Goal: Task Accomplishment & Management: Manage account settings

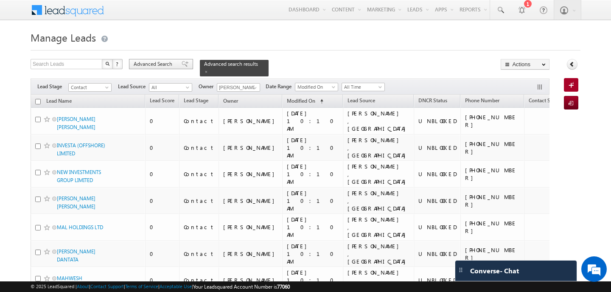
click at [154, 65] on span "Advanced Search" at bounding box center [154, 64] width 41 height 8
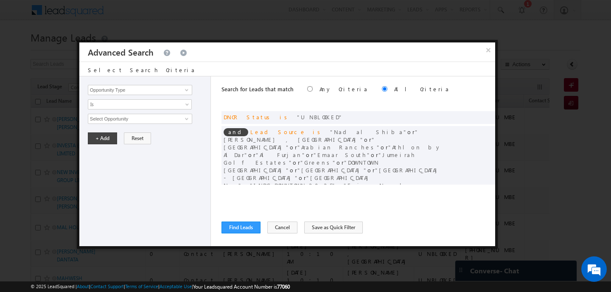
scroll to position [33, 0]
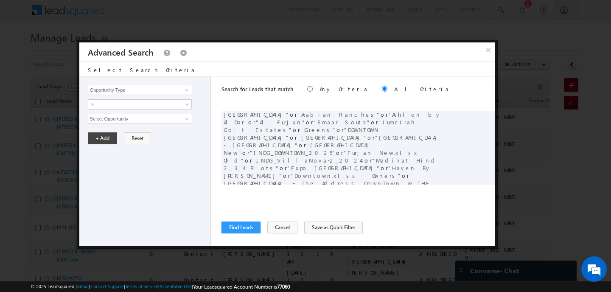
click at [486, 115] on div "and Lead Source is [GEOGRAPHIC_DATA] or [PERSON_NAME] , [GEOGRAPHIC_DATA] , Spr…" at bounding box center [359, 179] width 274 height 173
click at [476, 127] on div "and Lead Source is [GEOGRAPHIC_DATA] or [PERSON_NAME] , [GEOGRAPHIC_DATA] , Spr…" at bounding box center [359, 179] width 274 height 173
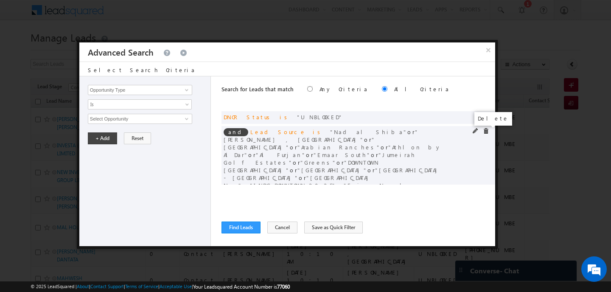
click at [486, 129] on span at bounding box center [486, 131] width 6 height 6
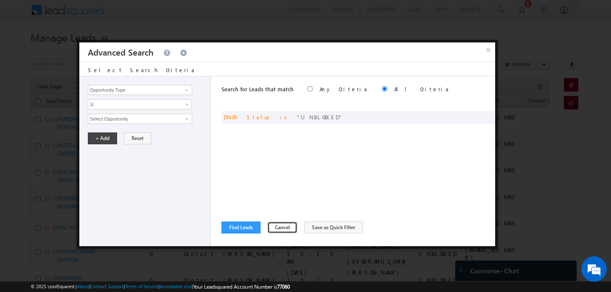
click at [271, 225] on button "Cancel" at bounding box center [282, 228] width 30 height 12
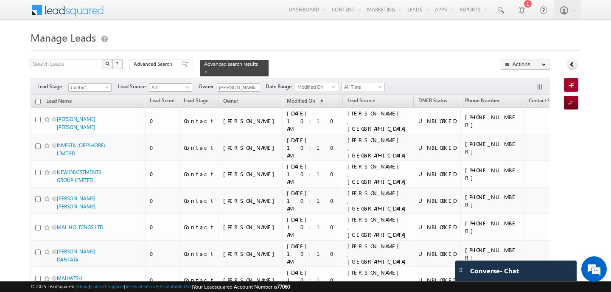
click at [180, 84] on span "All" at bounding box center [169, 88] width 40 height 8
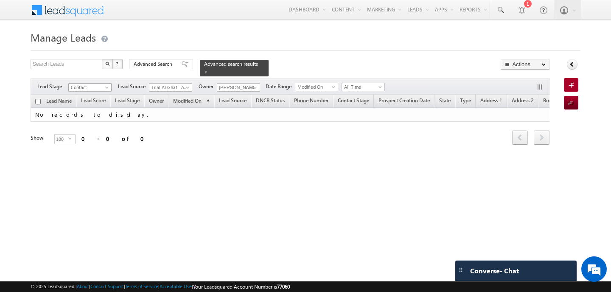
click at [109, 86] on span at bounding box center [107, 89] width 7 height 7
click at [95, 93] on link "All" at bounding box center [90, 96] width 43 height 8
click at [252, 88] on span at bounding box center [255, 87] width 7 height 7
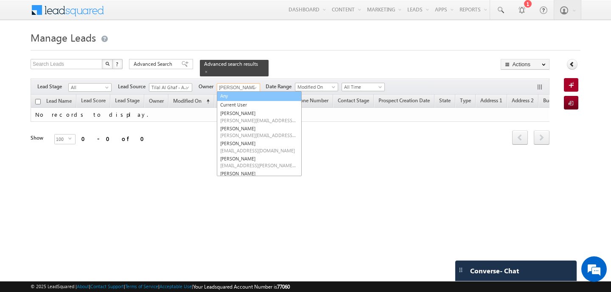
click at [234, 95] on link "Any" at bounding box center [259, 96] width 85 height 10
type input "Any"
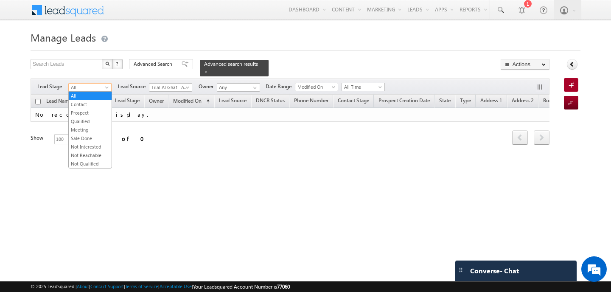
click at [95, 89] on span "All" at bounding box center [89, 88] width 40 height 8
click at [94, 106] on link "Contact" at bounding box center [90, 105] width 43 height 8
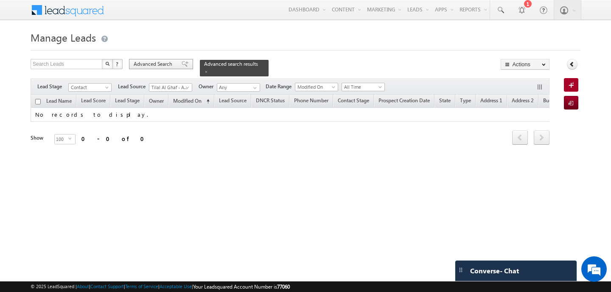
click at [154, 61] on span "Advanced Search" at bounding box center [154, 64] width 41 height 8
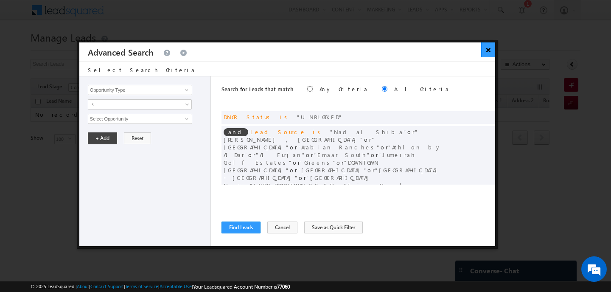
click at [485, 44] on button "×" at bounding box center [488, 49] width 14 height 15
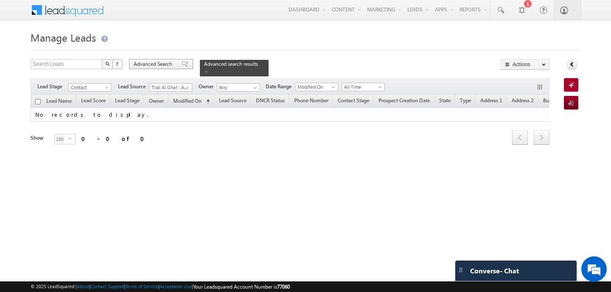
click at [146, 64] on span "Advanced Search" at bounding box center [154, 64] width 41 height 8
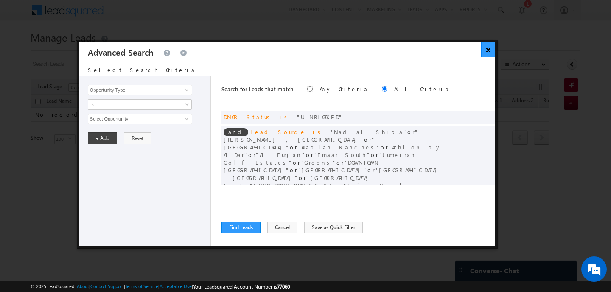
click at [486, 47] on button "×" at bounding box center [488, 49] width 14 height 15
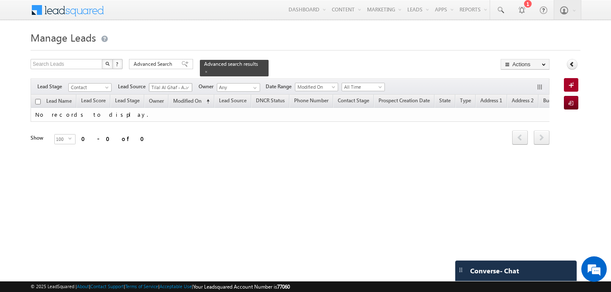
click at [184, 90] on span "Tilal Al Ghaf - Aura_Harmony_Alaya.xlsx - HARMONY" at bounding box center [169, 88] width 40 height 8
click at [161, 66] on span "Advanced Search" at bounding box center [154, 64] width 41 height 8
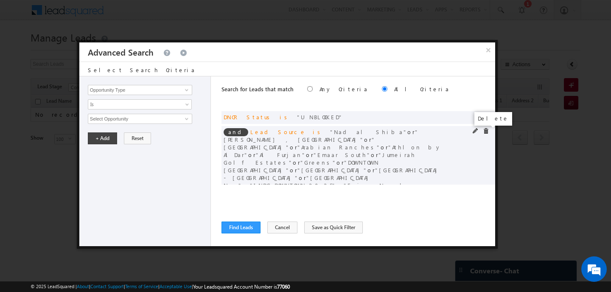
click at [486, 131] on span at bounding box center [486, 131] width 6 height 6
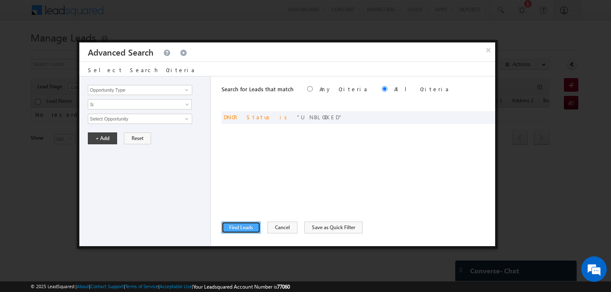
click at [232, 226] on button "Find Leads" at bounding box center [241, 228] width 39 height 12
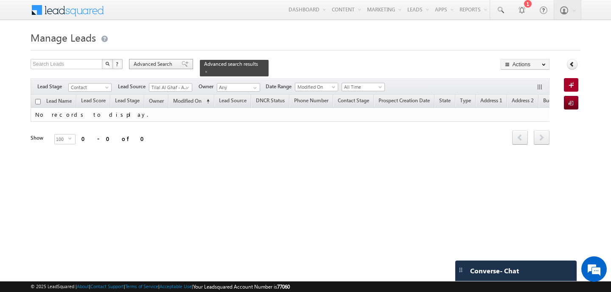
click at [156, 68] on span "Advanced Search" at bounding box center [154, 64] width 41 height 8
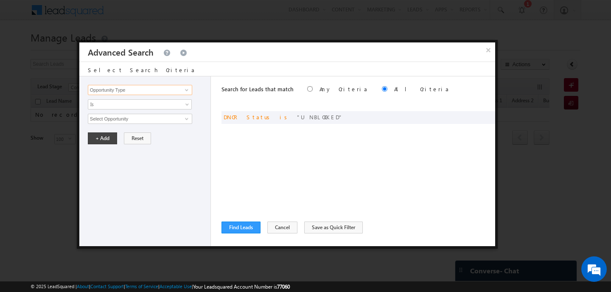
click at [149, 92] on input "Opportunity Type" at bounding box center [140, 90] width 104 height 10
click at [142, 104] on link "Lead Source" at bounding box center [140, 108] width 104 height 10
type input "Lead Source"
click at [142, 104] on span "Is" at bounding box center [134, 105] width 92 height 8
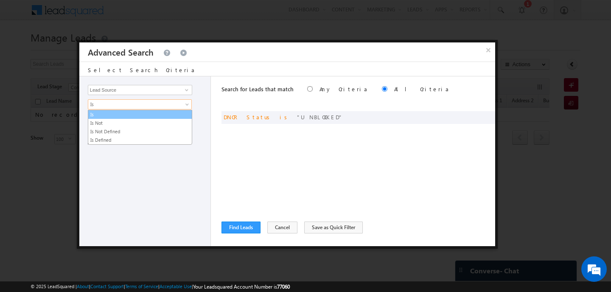
click at [129, 115] on link "Is" at bounding box center [140, 115] width 104 height 8
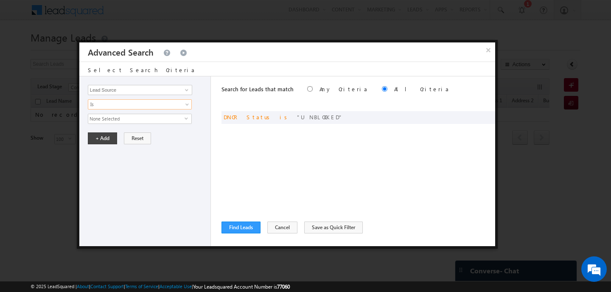
click at [129, 115] on span "None Selected" at bounding box center [136, 118] width 96 height 9
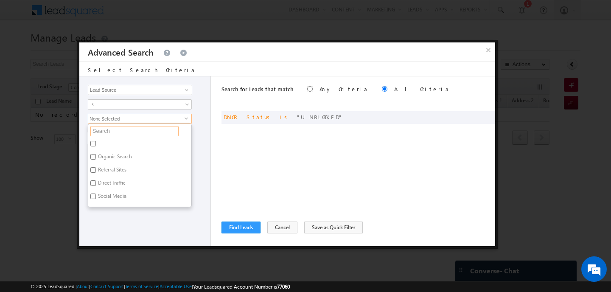
click at [129, 128] on input "text" at bounding box center [134, 131] width 88 height 10
type input "tilal"
click at [95, 144] on input "Tilal Al Ghaf - ELAN.xlsx - Sheet1" at bounding box center [93, 144] width 6 height 6
checkbox input "false"
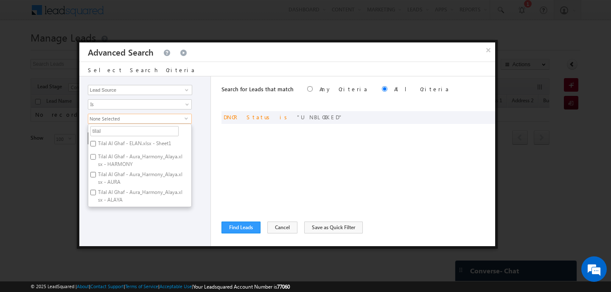
click at [94, 158] on input "Tilal Al Ghaf - Aura_Harmony_Alaya.xlsx - HARMONY" at bounding box center [93, 157] width 6 height 6
checkbox input "true"
click at [93, 173] on input "Tilal Al Ghaf - Aura_Harmony_Alaya.xlsx - AURA" at bounding box center [93, 175] width 6 height 6
checkbox input "true"
click at [95, 189] on label "Tilal Al Ghaf - Aura_Harmony_Alaya.xlsx - ALAYA" at bounding box center [139, 196] width 103 height 18
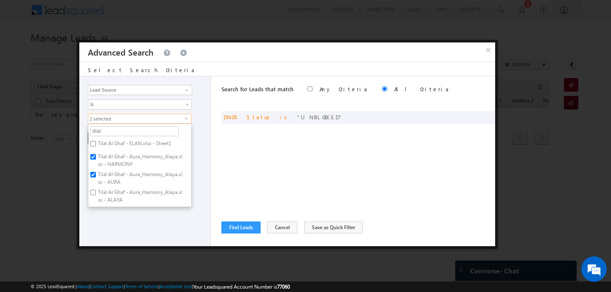
click at [95, 190] on input "Tilal Al Ghaf - Aura_Harmony_Alaya.xlsx - ALAYA" at bounding box center [93, 193] width 6 height 6
checkbox input "true"
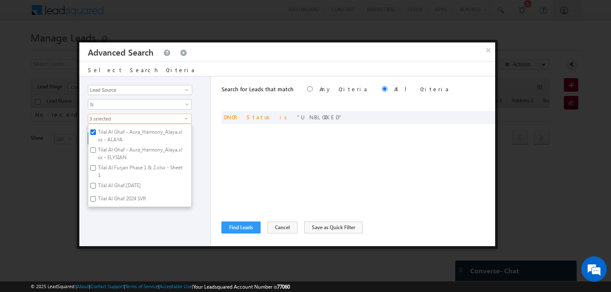
click at [94, 150] on input "Tilal Al Ghaf - Aura_Harmony_Alaya.xlsx - ELYSIAN" at bounding box center [93, 150] width 6 height 6
checkbox input "true"
click at [129, 224] on div "Opportunity Type Lead Activity Task Sales Group Prospect Id Address 1 Address 2…" at bounding box center [145, 161] width 132 height 170
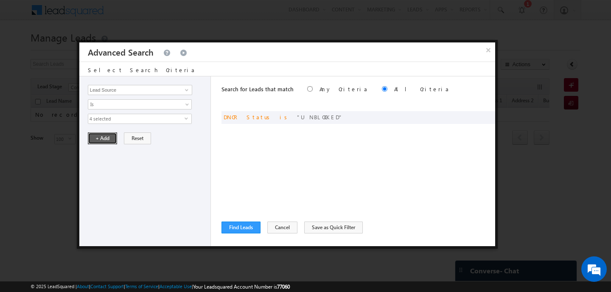
click at [98, 132] on button "+ Add" at bounding box center [102, 138] width 29 height 12
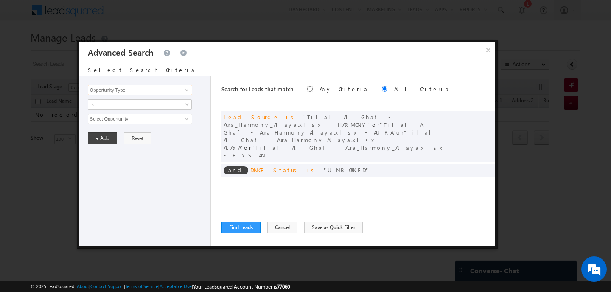
click at [148, 91] on input "Opportunity Type" at bounding box center [140, 90] width 104 height 10
click at [111, 113] on link "Modified On" at bounding box center [140, 117] width 104 height 10
type input "Modified On"
click at [118, 106] on span "Is" at bounding box center [134, 105] width 92 height 8
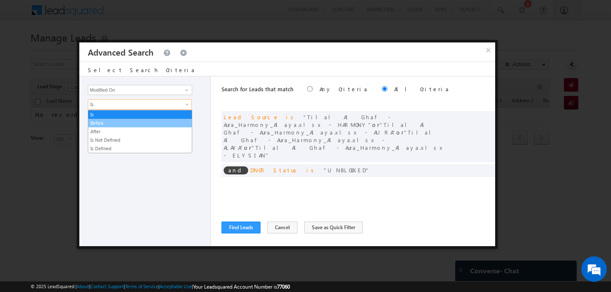
click at [111, 122] on link "Before" at bounding box center [140, 123] width 104 height 8
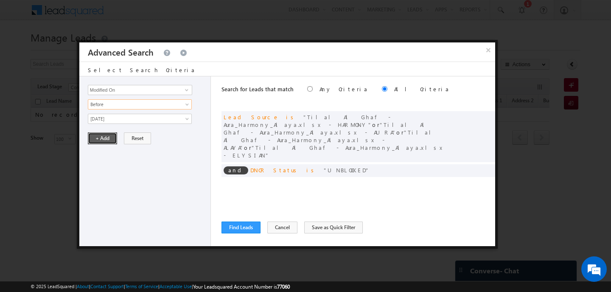
click at [108, 139] on button "+ Add" at bounding box center [102, 138] width 29 height 12
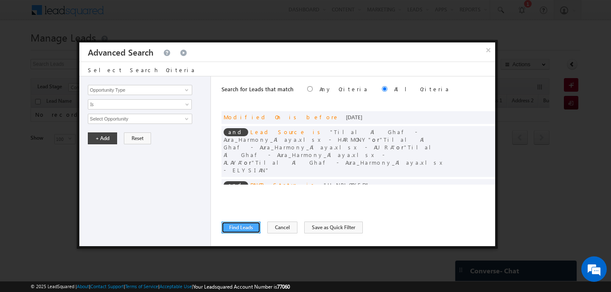
click at [250, 228] on button "Find Leads" at bounding box center [241, 228] width 39 height 12
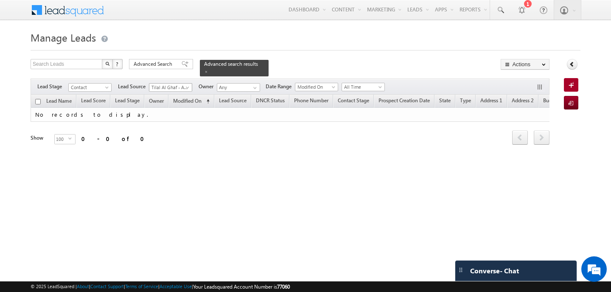
click at [182, 86] on span "Tilal Al Ghaf - Aura_Harmony_Alaya.xlsx - HARMONY" at bounding box center [169, 88] width 40 height 8
click at [158, 95] on link "All" at bounding box center [170, 96] width 43 height 8
click at [168, 67] on span "Advanced Search" at bounding box center [154, 64] width 41 height 8
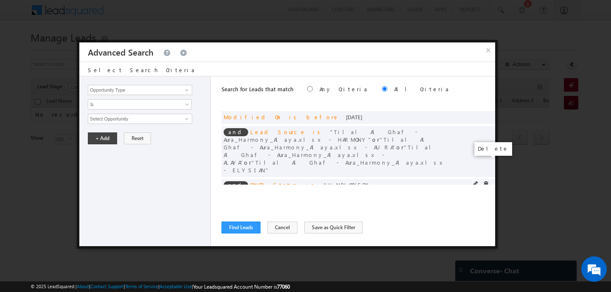
click at [488, 181] on span at bounding box center [486, 184] width 6 height 6
click at [241, 227] on button "Find Leads" at bounding box center [241, 228] width 39 height 12
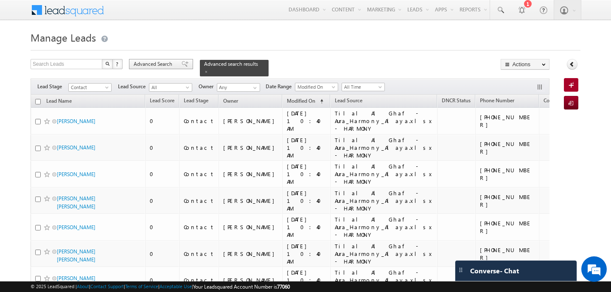
click at [164, 64] on span "Advanced Search" at bounding box center [154, 64] width 41 height 8
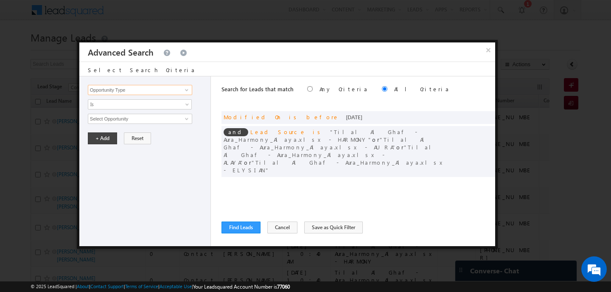
click at [166, 92] on input "Opportunity Type" at bounding box center [140, 90] width 104 height 10
click at [130, 106] on link "DNCR Status" at bounding box center [140, 108] width 104 height 10
type input "DNCR Status"
click at [116, 105] on span "Is" at bounding box center [134, 105] width 92 height 8
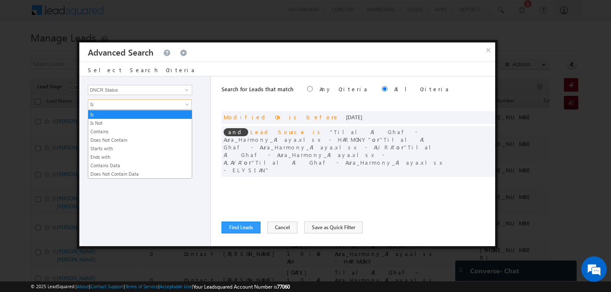
click at [116, 105] on span "Is" at bounding box center [134, 105] width 92 height 8
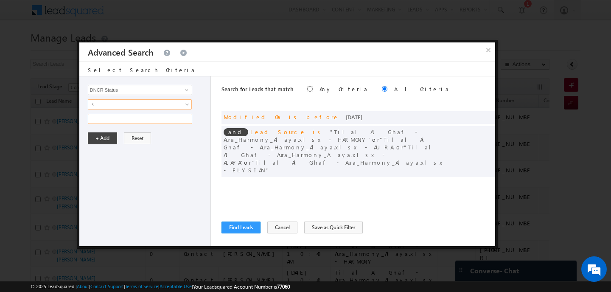
click at [107, 116] on input "text" at bounding box center [140, 119] width 104 height 10
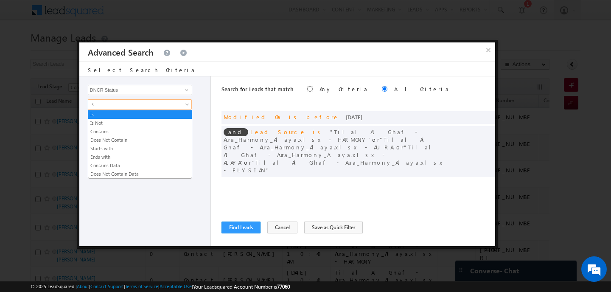
click at [107, 106] on span "Is" at bounding box center [134, 105] width 92 height 8
click at [205, 135] on div "+ Add Reset" at bounding box center [147, 138] width 118 height 12
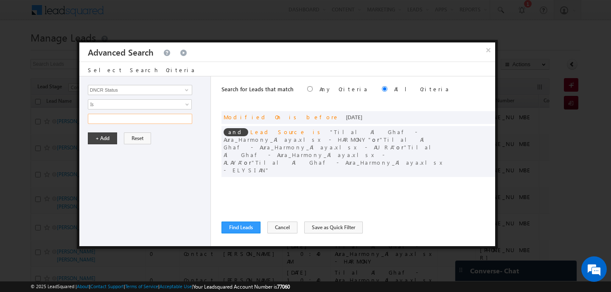
click at [136, 120] on input "text" at bounding box center [140, 119] width 104 height 10
type input "Unblocked"
click at [110, 140] on button "+ Add" at bounding box center [102, 138] width 29 height 12
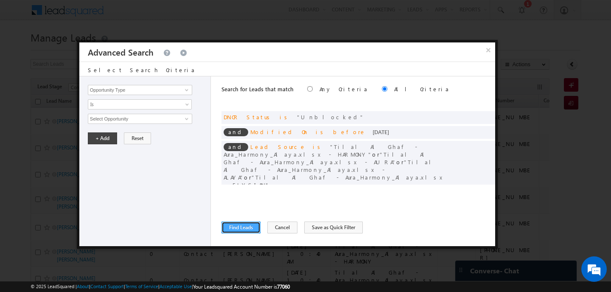
click at [236, 227] on button "Find Leads" at bounding box center [241, 228] width 39 height 12
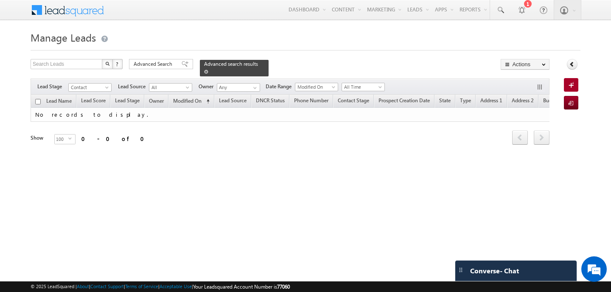
click at [202, 67] on div "Advanced search results" at bounding box center [234, 68] width 69 height 17
click at [175, 64] on div "Advanced Search" at bounding box center [161, 64] width 64 height 10
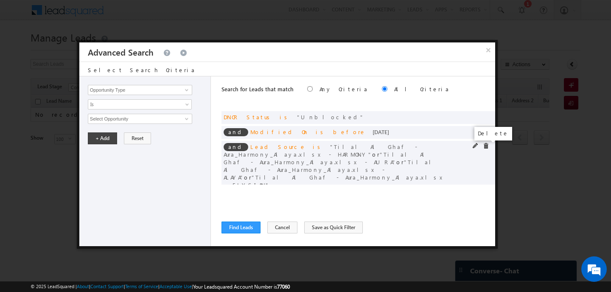
click at [485, 146] on span at bounding box center [486, 146] width 6 height 6
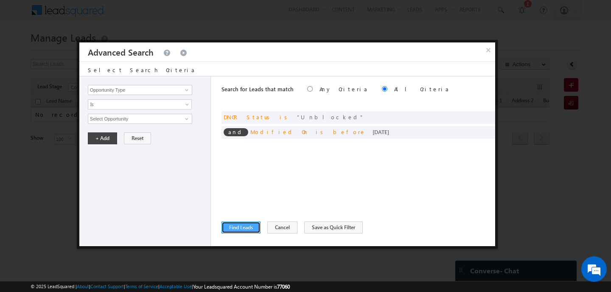
click at [234, 227] on button "Find Leads" at bounding box center [241, 228] width 39 height 12
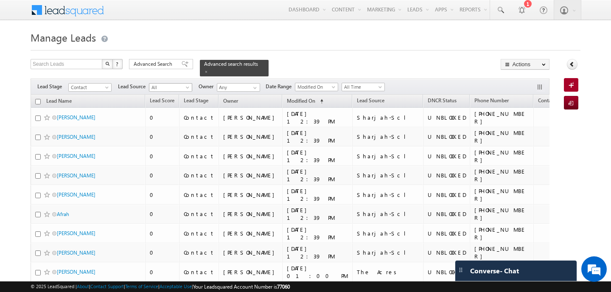
click at [187, 85] on span "All" at bounding box center [169, 88] width 40 height 8
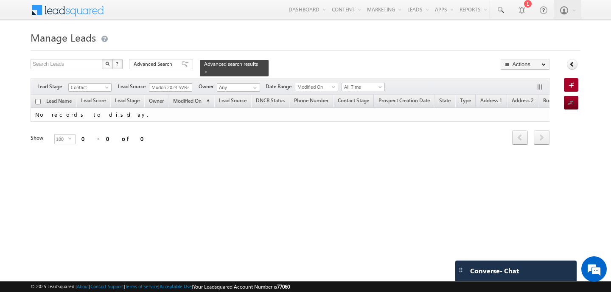
click at [186, 86] on span at bounding box center [188, 89] width 7 height 7
click at [183, 86] on span "Mudon" at bounding box center [169, 88] width 40 height 8
click at [184, 86] on span "Mudon.xlsx - Sheet1" at bounding box center [169, 88] width 40 height 8
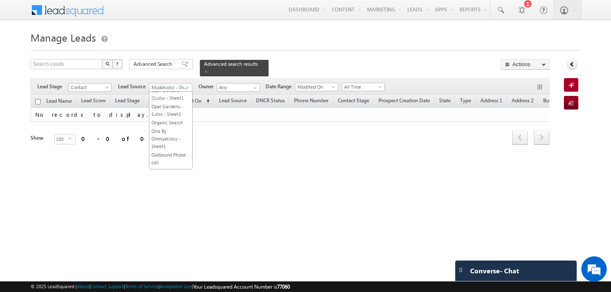
scroll to position [4833, 0]
click at [179, 87] on span "[PERSON_NAME].xlsx - Sheet1" at bounding box center [169, 88] width 40 height 8
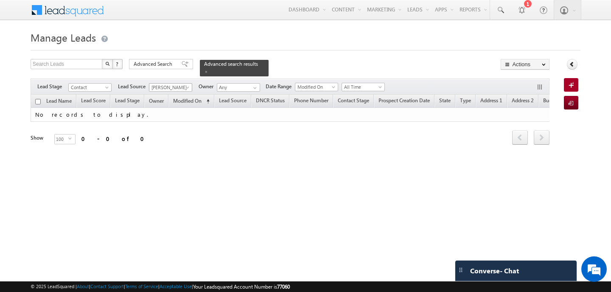
click at [179, 85] on span "[PERSON_NAME]" at bounding box center [169, 88] width 40 height 8
click at [182, 88] on span "[PERSON_NAME] [DATE] SVRxlsx.xlsx - Sheet1" at bounding box center [169, 88] width 40 height 8
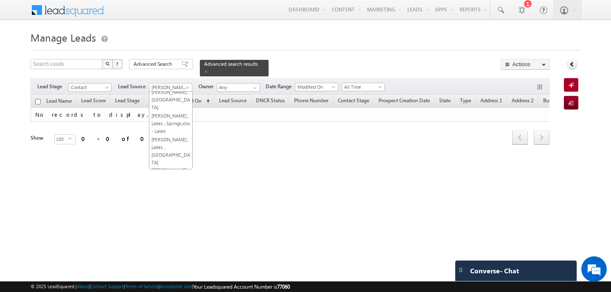
click at [168, 87] on span "[PERSON_NAME] [DATE] SVRxlsx.xlsx - Sheet1" at bounding box center [169, 88] width 40 height 8
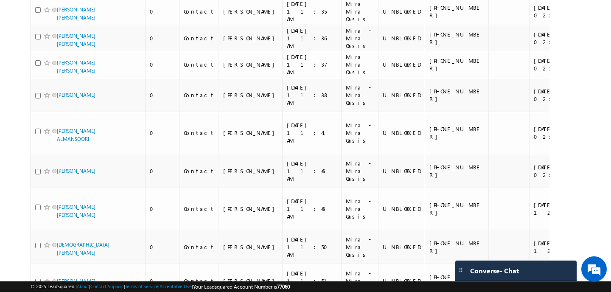
scroll to position [0, 0]
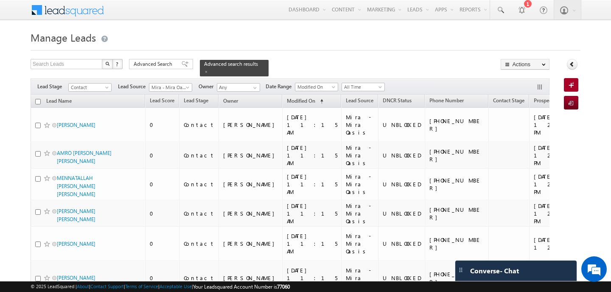
click at [38, 102] on input "checkbox" at bounding box center [38, 102] width 6 height 6
checkbox input "true"
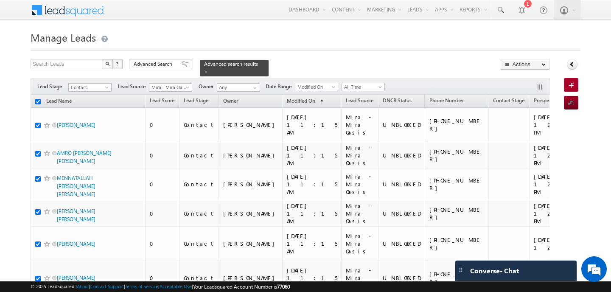
checkbox input "true"
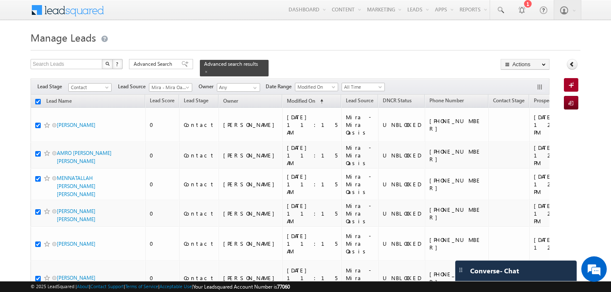
checkbox input "true"
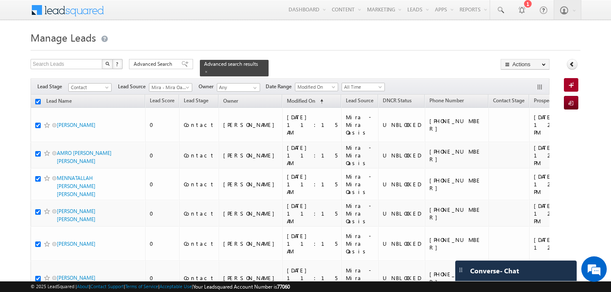
checkbox input "true"
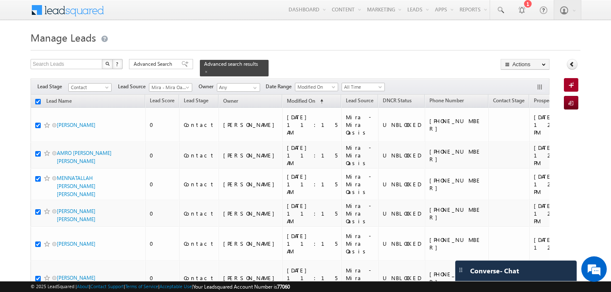
checkbox input "true"
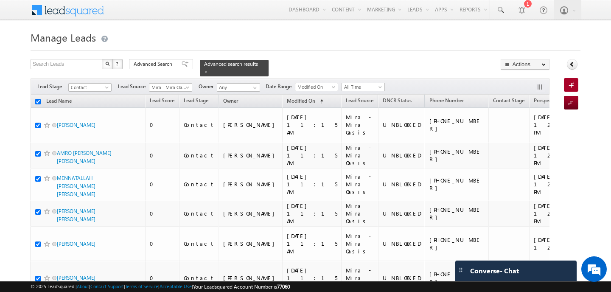
checkbox input "true"
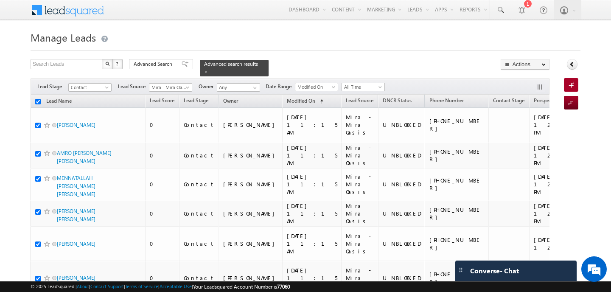
checkbox input "true"
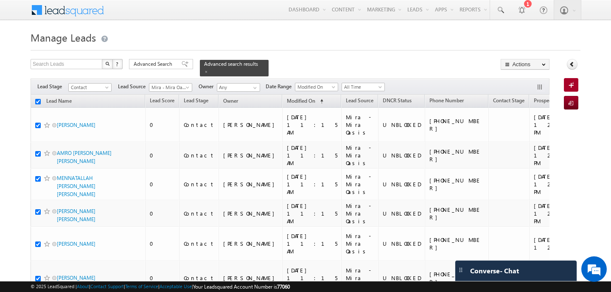
checkbox input "true"
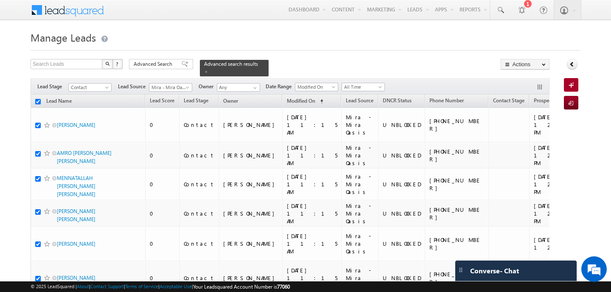
checkbox input "true"
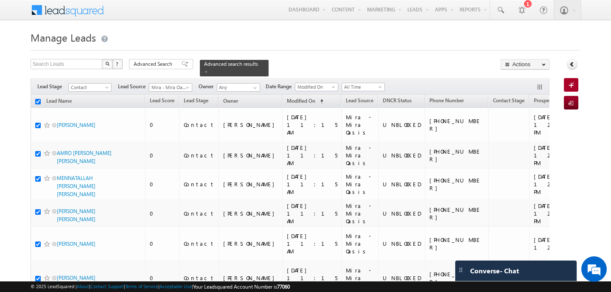
checkbox input "true"
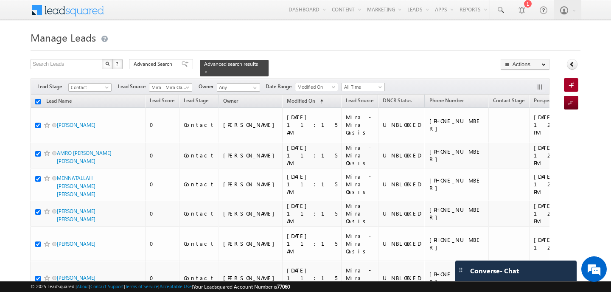
checkbox input "true"
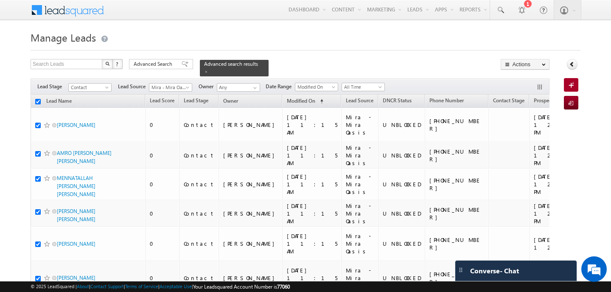
checkbox input "true"
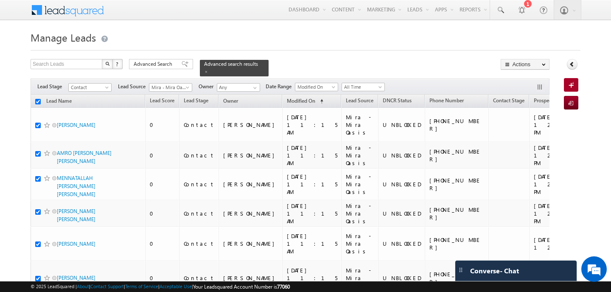
checkbox input "true"
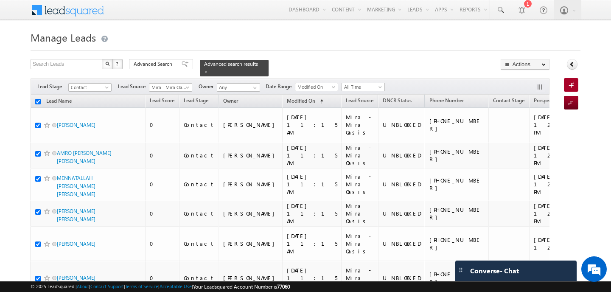
checkbox input "true"
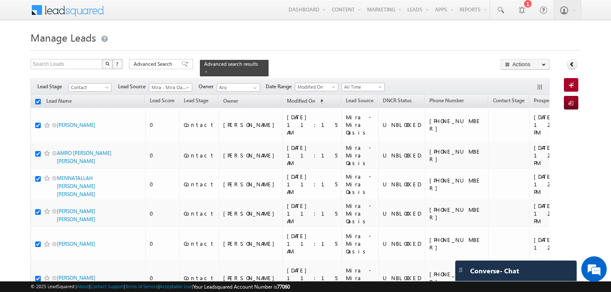
checkbox input "true"
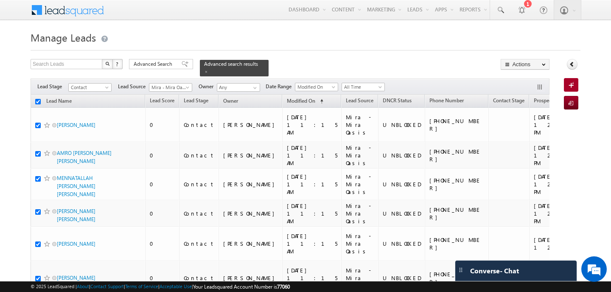
checkbox input "true"
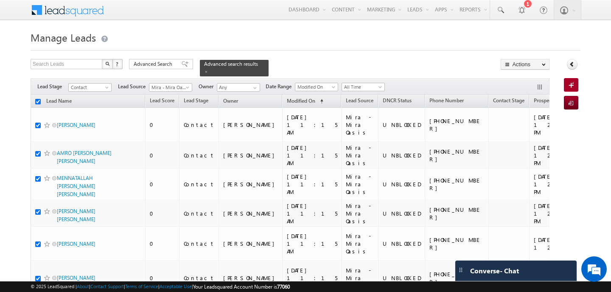
checkbox input "true"
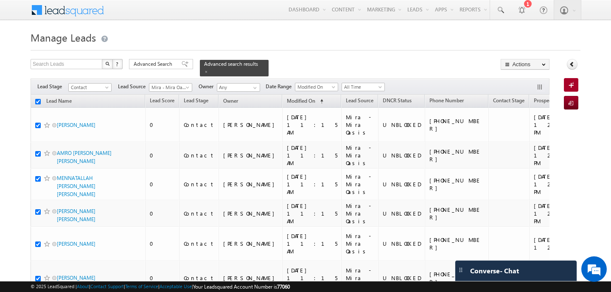
checkbox input "true"
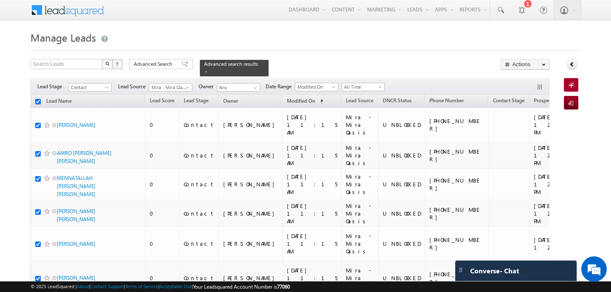
checkbox input "true"
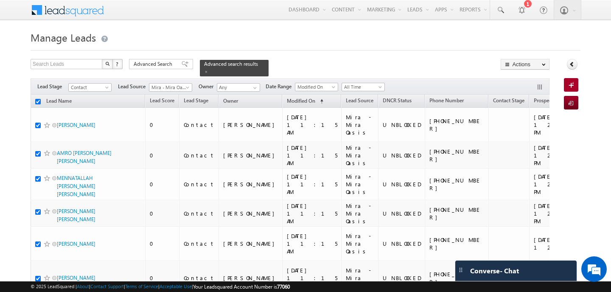
checkbox input "true"
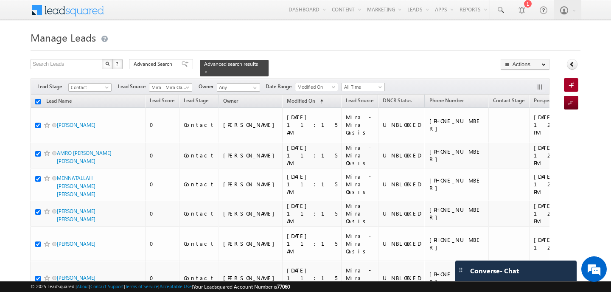
checkbox input "true"
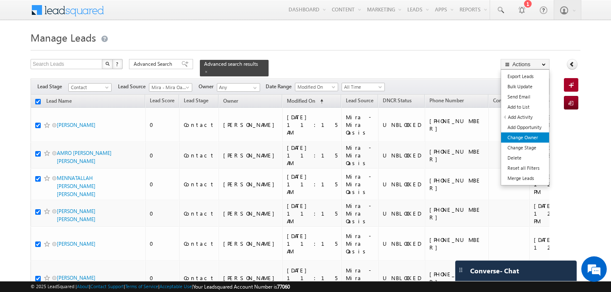
click at [519, 134] on link "Change Owner" at bounding box center [525, 137] width 48 height 10
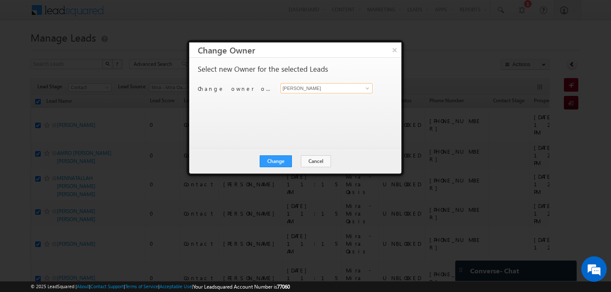
click at [289, 91] on input "[PERSON_NAME]" at bounding box center [327, 88] width 92 height 10
click at [295, 102] on span "[PERSON_NAME][EMAIL_ADDRESS][PERSON_NAME][DOMAIN_NAME]" at bounding box center [322, 105] width 76 height 6
type input "[PERSON_NAME]"
click at [278, 158] on button "Change" at bounding box center [276, 161] width 32 height 12
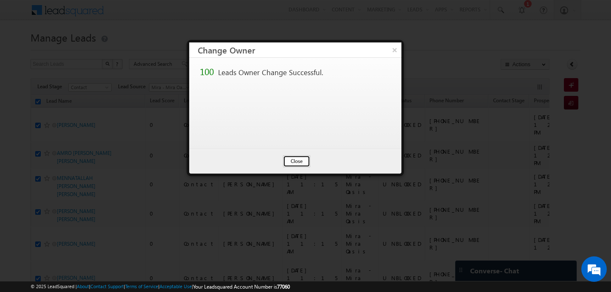
click at [297, 160] on button "Close" at bounding box center [296, 161] width 27 height 12
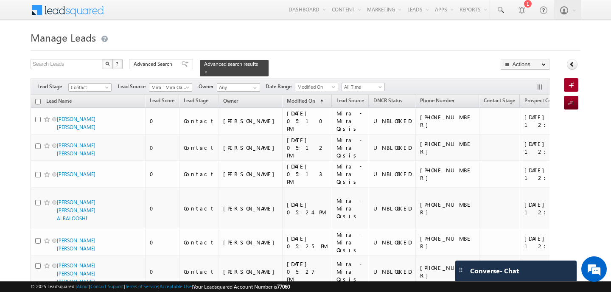
click at [36, 102] on input "checkbox" at bounding box center [38, 102] width 6 height 6
checkbox input "true"
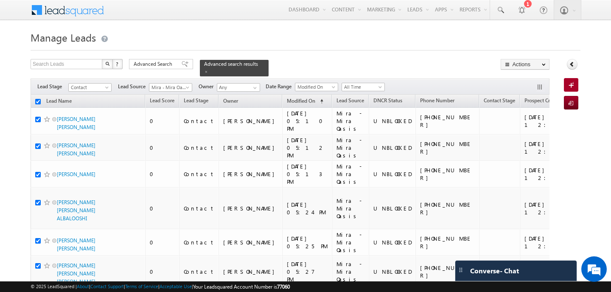
checkbox input "true"
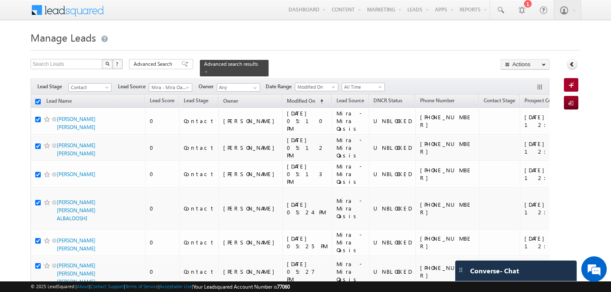
checkbox input "true"
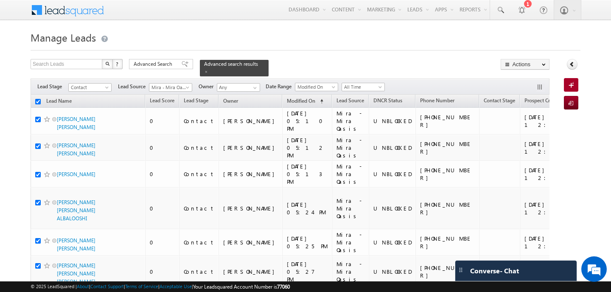
checkbox input "true"
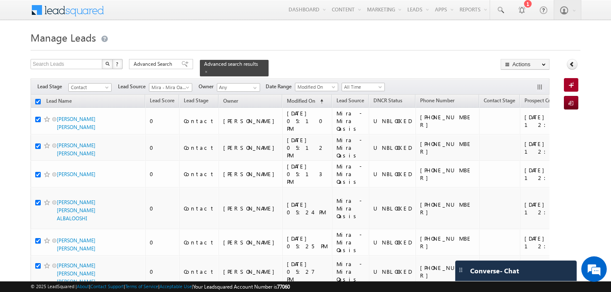
checkbox input "true"
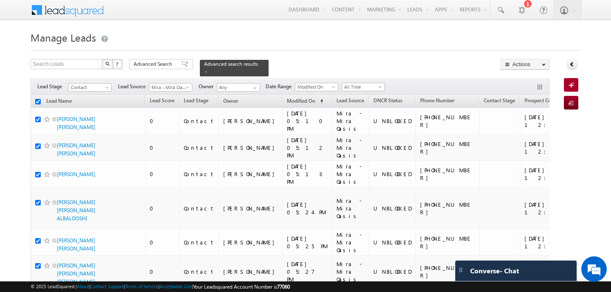
checkbox input "true"
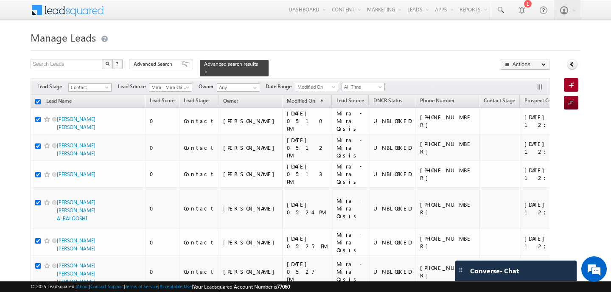
checkbox input "true"
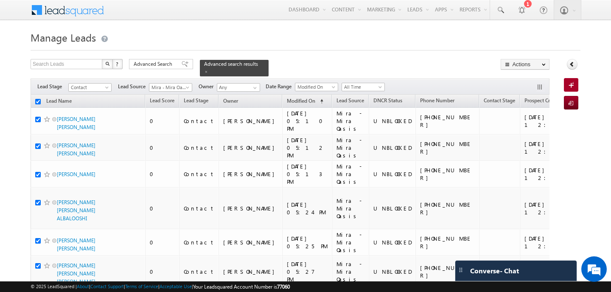
checkbox input "true"
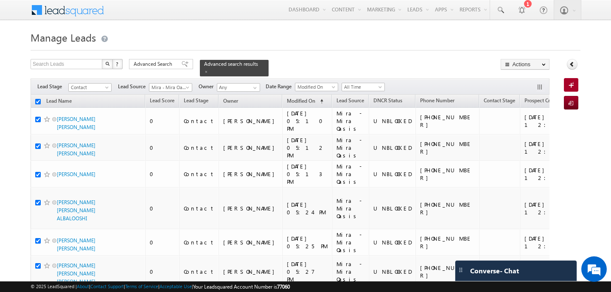
checkbox input "true"
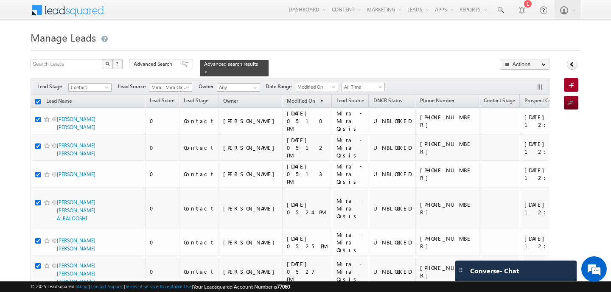
checkbox input "true"
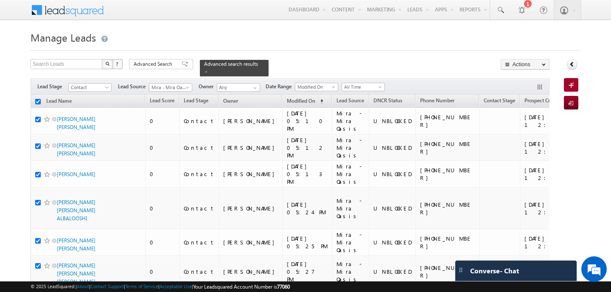
checkbox input "true"
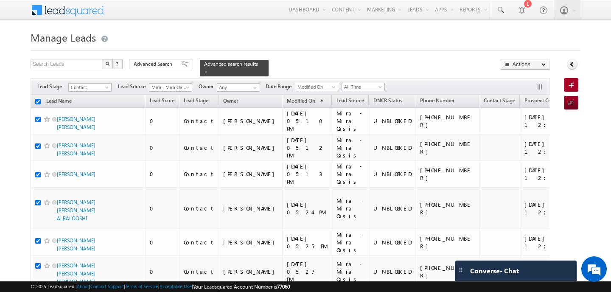
checkbox input "true"
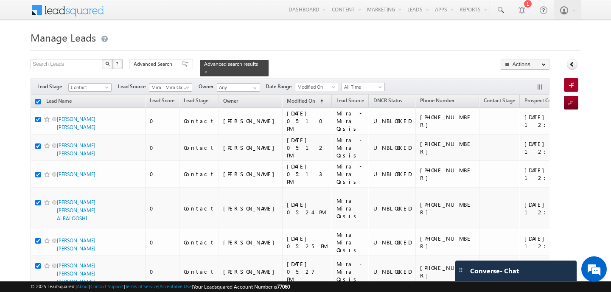
checkbox input "true"
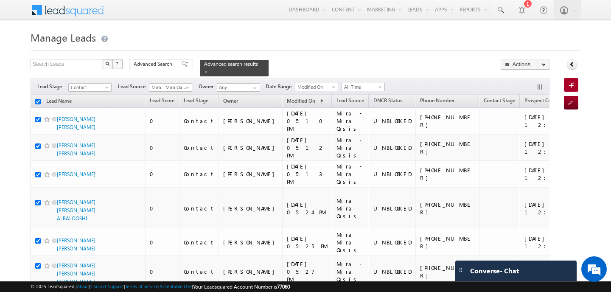
checkbox input "true"
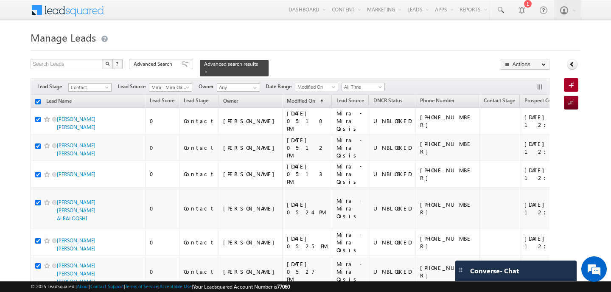
checkbox input "true"
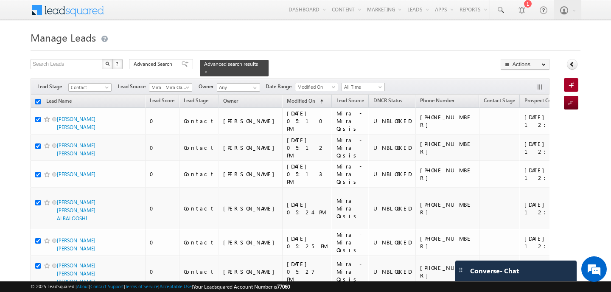
checkbox input "true"
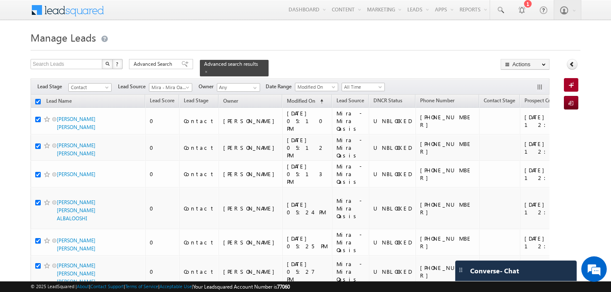
checkbox input "true"
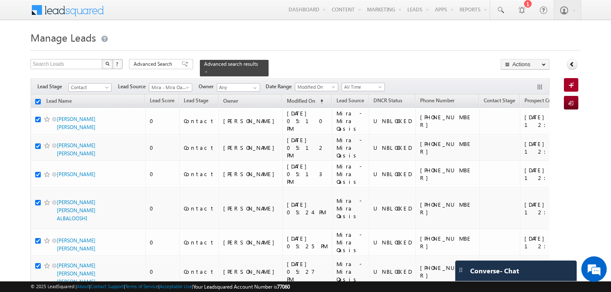
checkbox input "true"
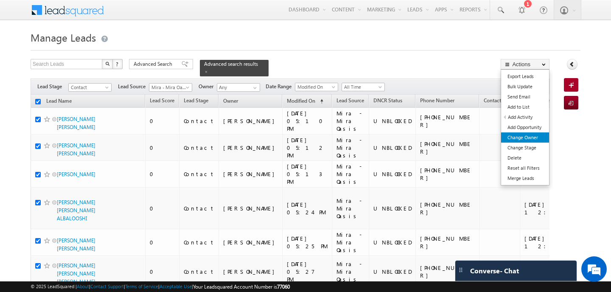
click at [522, 135] on link "Change Owner" at bounding box center [525, 137] width 48 height 10
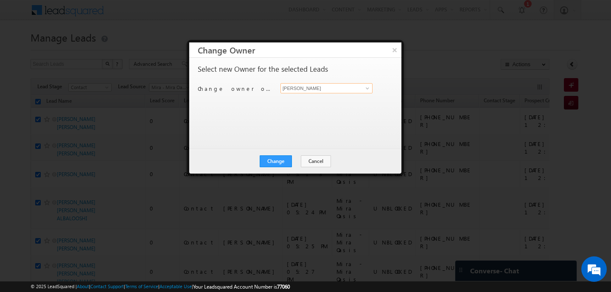
click at [348, 90] on input "[PERSON_NAME]" at bounding box center [327, 88] width 92 height 10
click at [327, 103] on span "[EMAIL_ADDRESS][PERSON_NAME][DOMAIN_NAME]" at bounding box center [322, 105] width 76 height 6
click at [279, 161] on button "Change" at bounding box center [276, 161] width 32 height 12
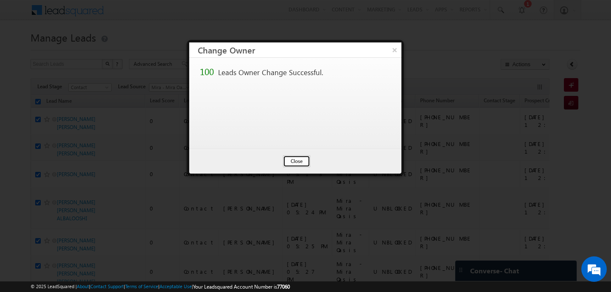
click at [292, 160] on button "Close" at bounding box center [296, 161] width 27 height 12
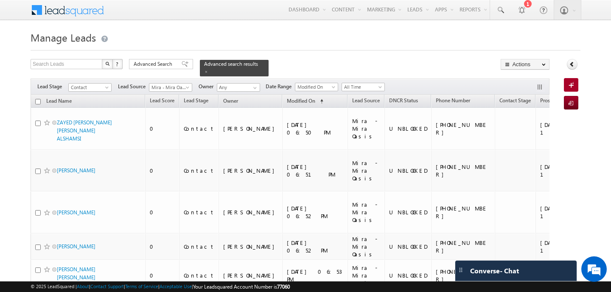
click at [38, 101] on input "checkbox" at bounding box center [38, 102] width 6 height 6
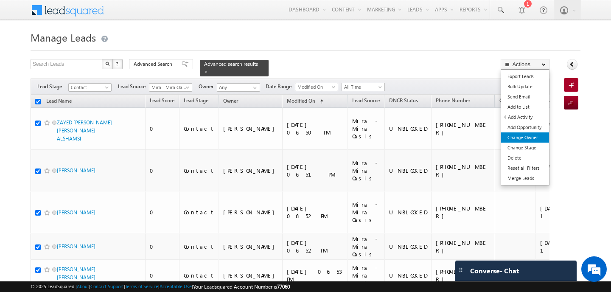
click at [517, 136] on link "Change Owner" at bounding box center [525, 137] width 48 height 10
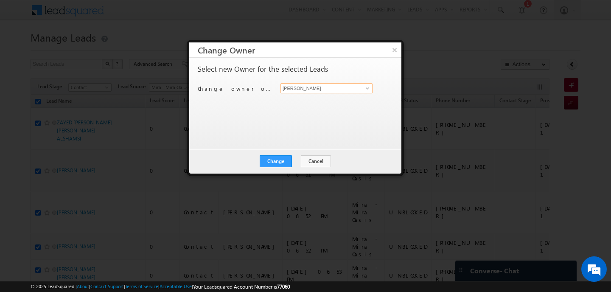
click at [298, 90] on input "[PERSON_NAME]" at bounding box center [327, 88] width 92 height 10
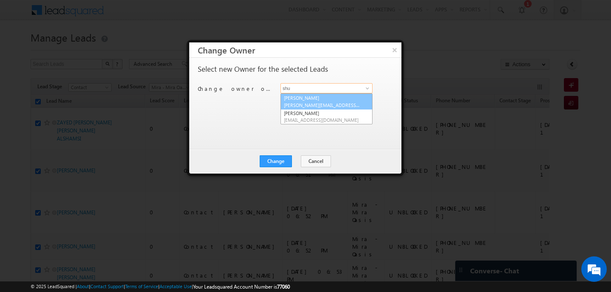
click at [318, 104] on span "[PERSON_NAME][EMAIL_ADDRESS][PERSON_NAME][DOMAIN_NAME]" at bounding box center [322, 105] width 76 height 6
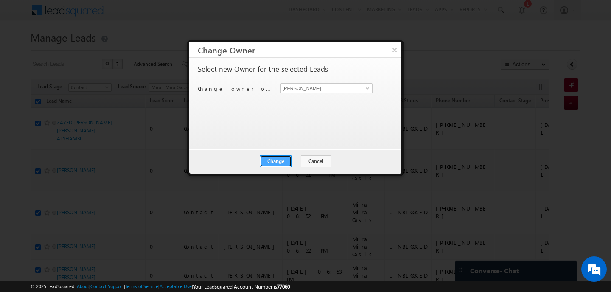
click at [276, 161] on button "Change" at bounding box center [276, 161] width 32 height 12
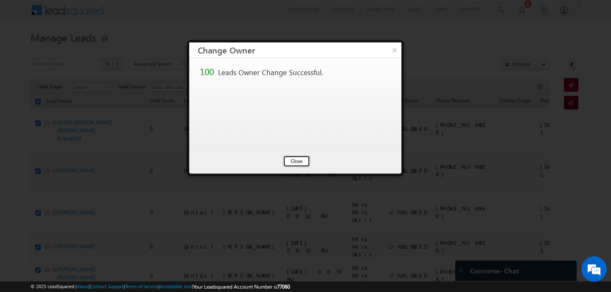
click at [295, 158] on button "Close" at bounding box center [296, 161] width 27 height 12
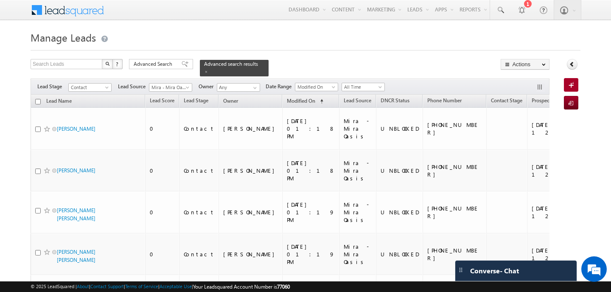
click at [37, 101] on input "checkbox" at bounding box center [38, 102] width 6 height 6
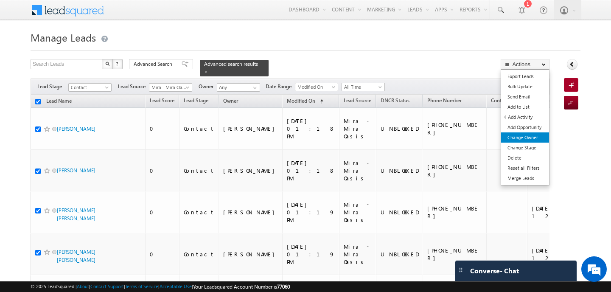
click at [520, 137] on link "Change Owner" at bounding box center [525, 137] width 48 height 10
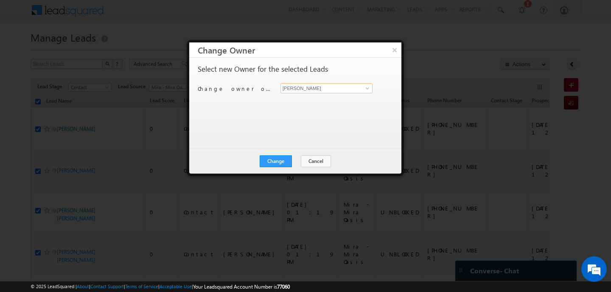
click at [300, 88] on input "[PERSON_NAME]" at bounding box center [327, 88] width 92 height 10
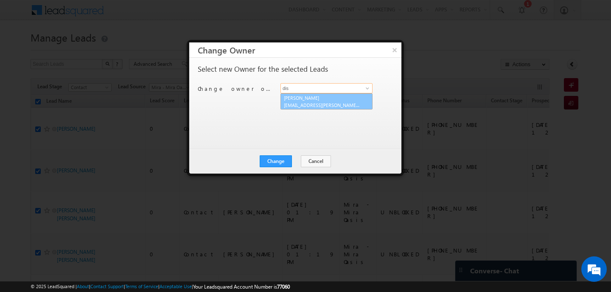
click at [301, 103] on span "[EMAIL_ADDRESS][PERSON_NAME][DOMAIN_NAME]" at bounding box center [322, 105] width 76 height 6
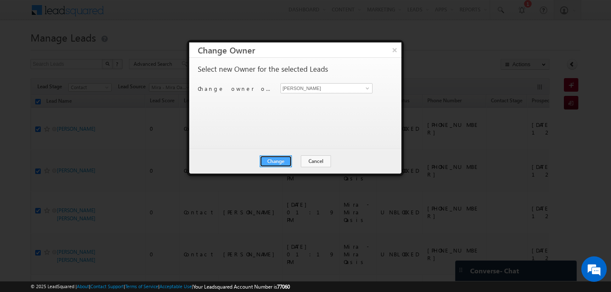
click at [276, 160] on button "Change" at bounding box center [276, 161] width 32 height 12
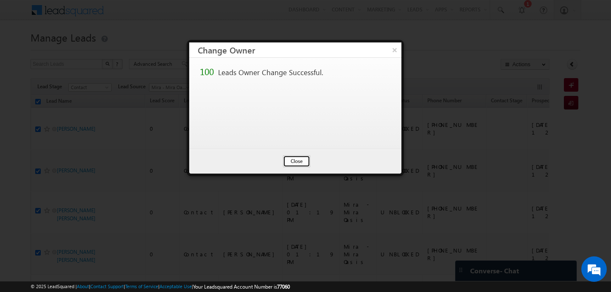
click at [295, 159] on button "Close" at bounding box center [296, 161] width 27 height 12
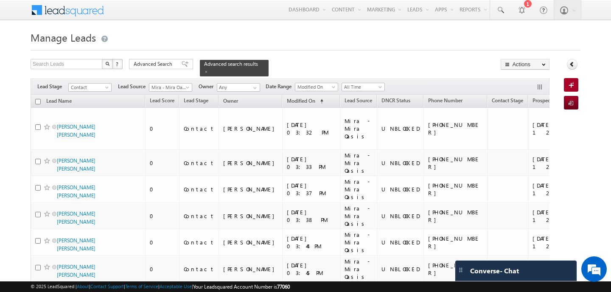
click at [37, 102] on input "checkbox" at bounding box center [38, 102] width 6 height 6
checkbox input "true"
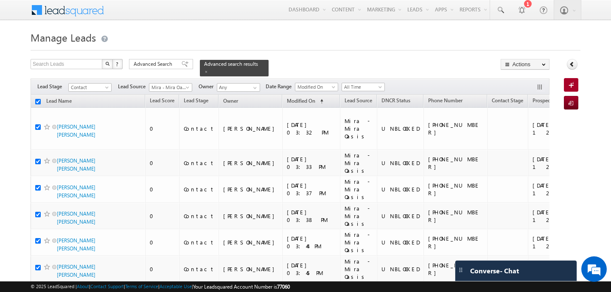
checkbox input "true"
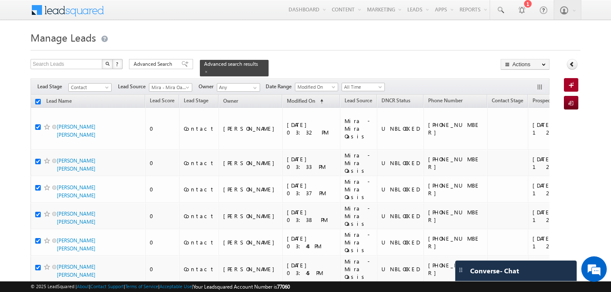
checkbox input "true"
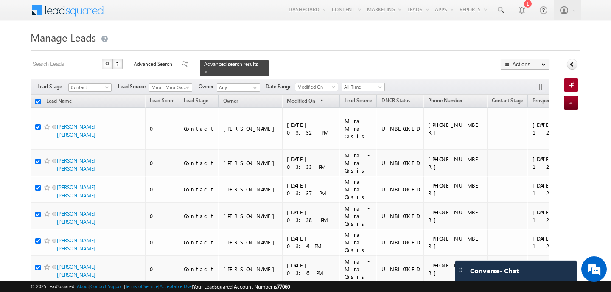
checkbox input "true"
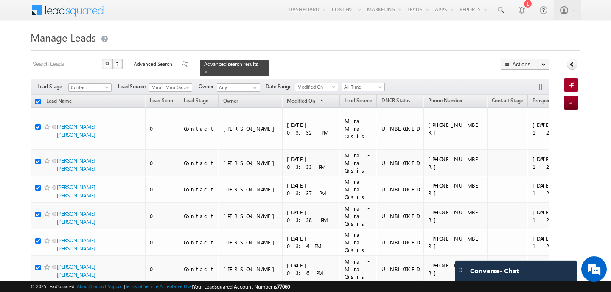
checkbox input "true"
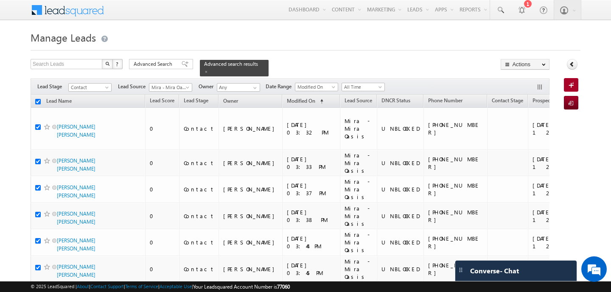
checkbox input "true"
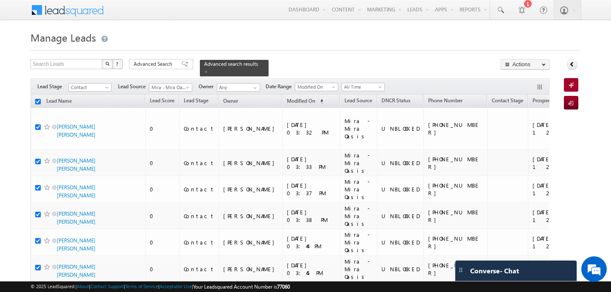
checkbox input "true"
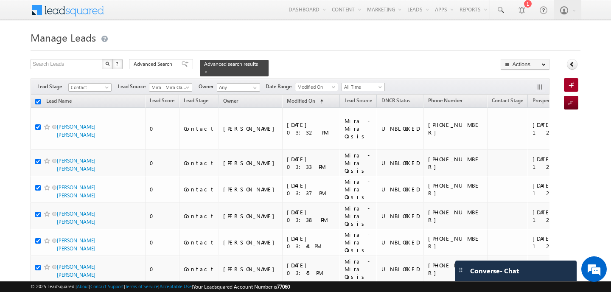
checkbox input "true"
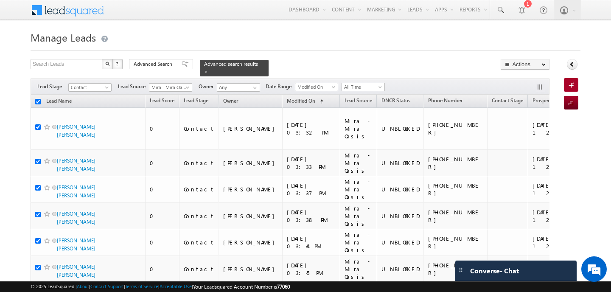
checkbox input "true"
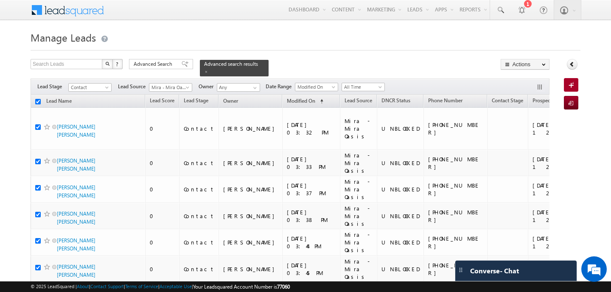
checkbox input "true"
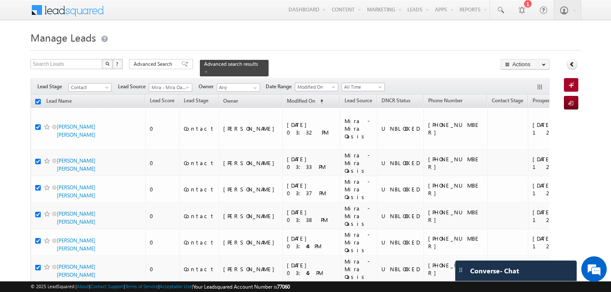
checkbox input "true"
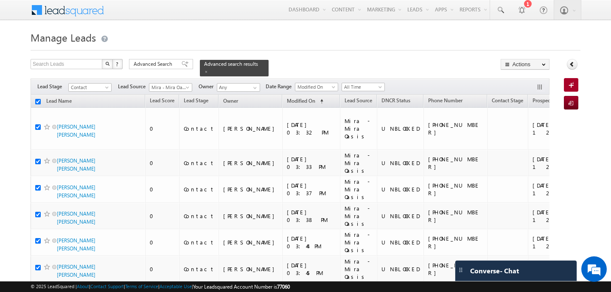
checkbox input "true"
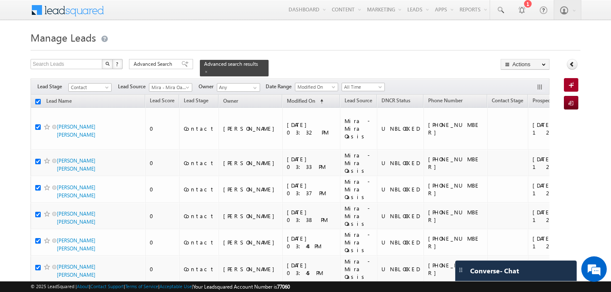
checkbox input "true"
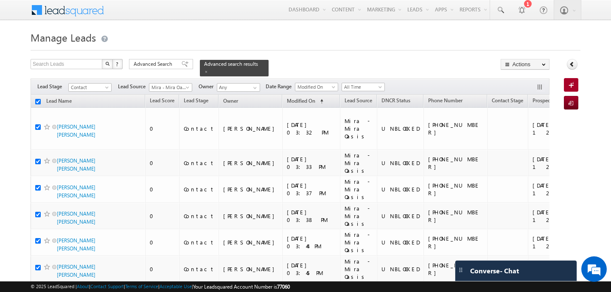
checkbox input "true"
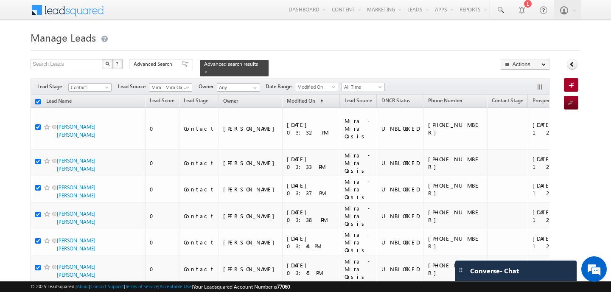
checkbox input "true"
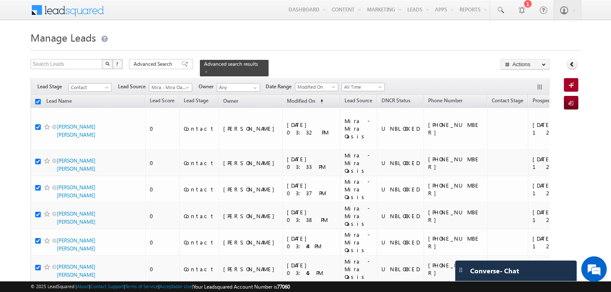
checkbox input "true"
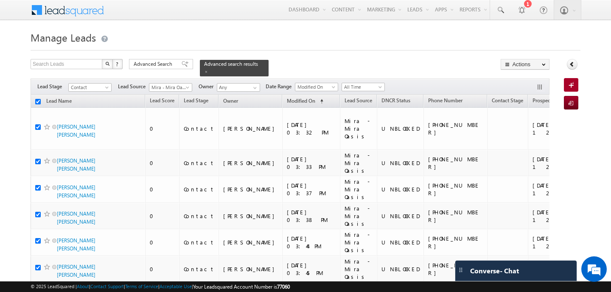
checkbox input "true"
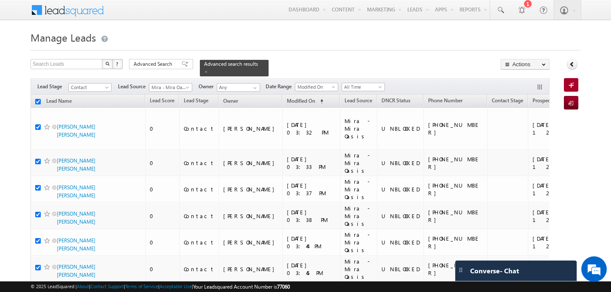
checkbox input "true"
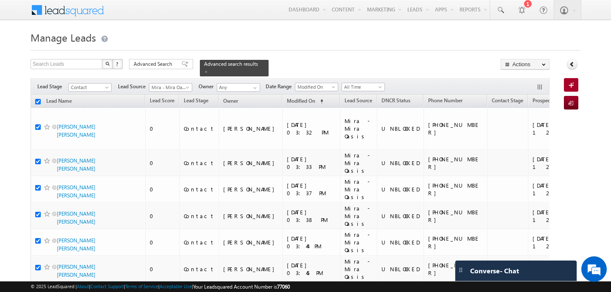
checkbox input "true"
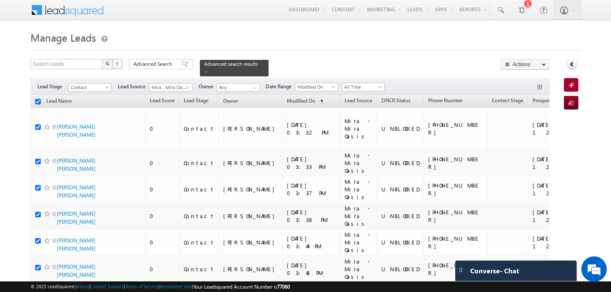
checkbox input "true"
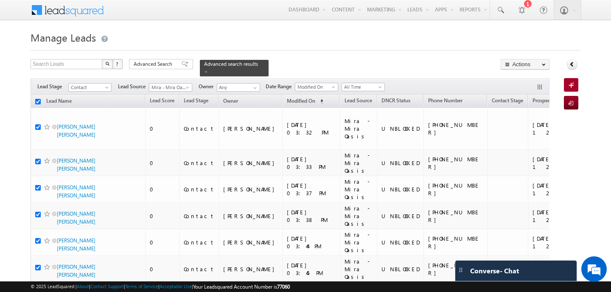
checkbox input "true"
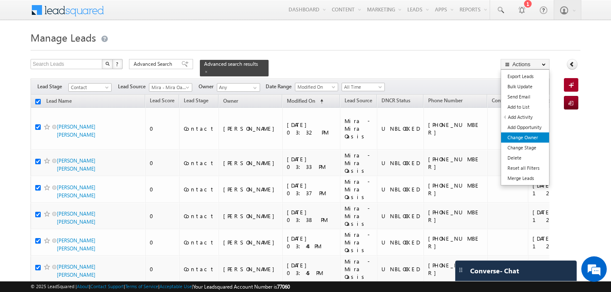
click at [520, 135] on link "Change Owner" at bounding box center [525, 137] width 48 height 10
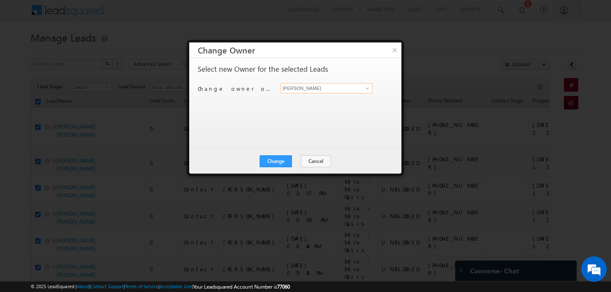
click at [301, 88] on input "[PERSON_NAME]" at bounding box center [327, 88] width 92 height 10
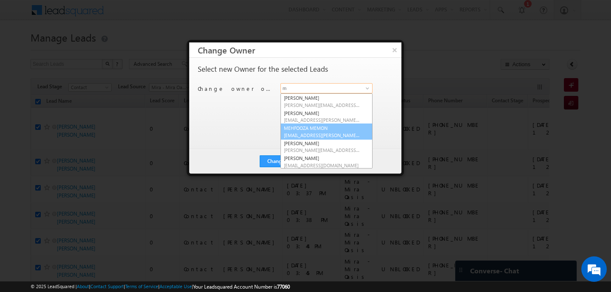
click at [311, 126] on link "MEHFOOZA MEMON mehfooza.memon@indglobal.ae" at bounding box center [327, 132] width 92 height 16
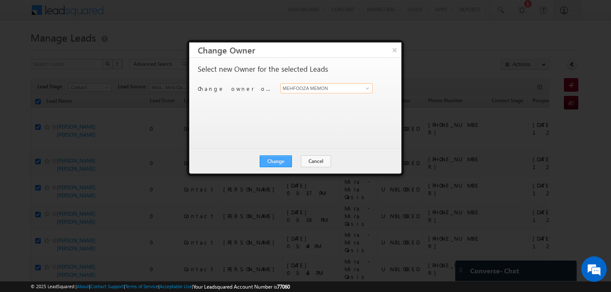
type input "MEHFOOZA MEMON"
click at [278, 160] on button "Change" at bounding box center [276, 161] width 32 height 12
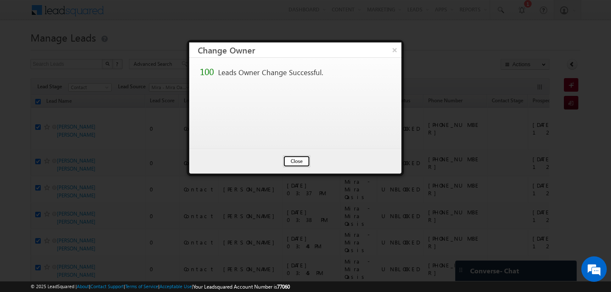
click at [298, 159] on button "Close" at bounding box center [296, 161] width 27 height 12
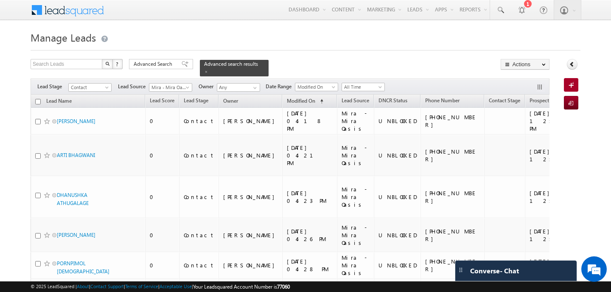
click at [38, 100] on input "checkbox" at bounding box center [38, 102] width 6 height 6
checkbox input "true"
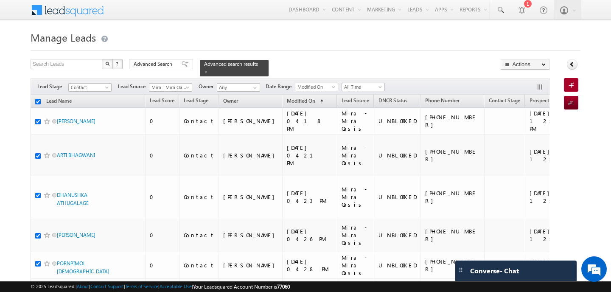
checkbox input "true"
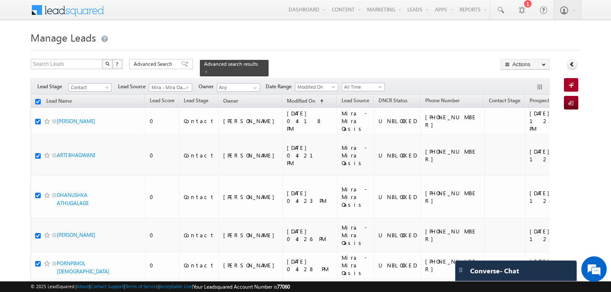
checkbox input "true"
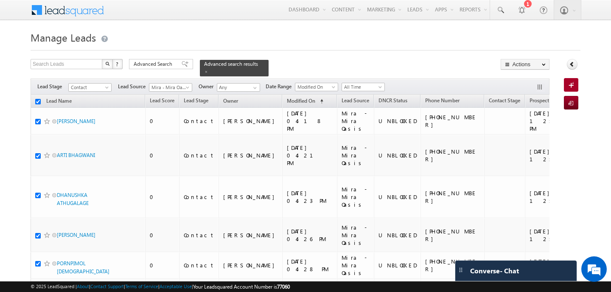
checkbox input "true"
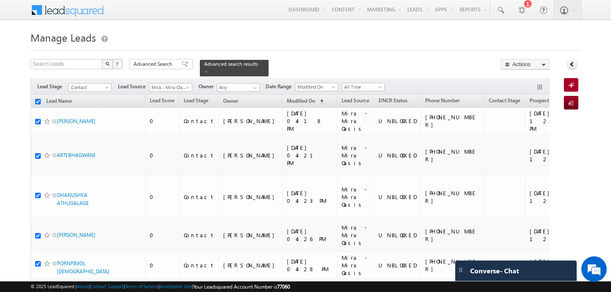
checkbox input "true"
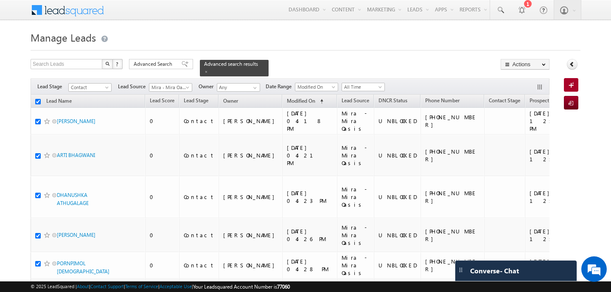
checkbox input "true"
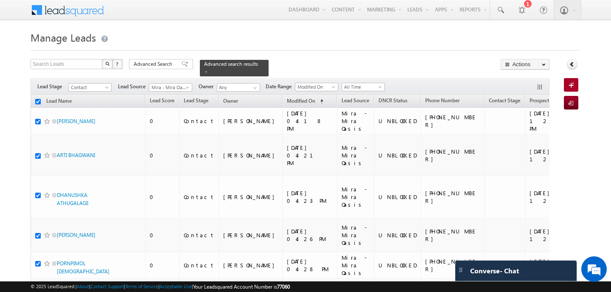
checkbox input "true"
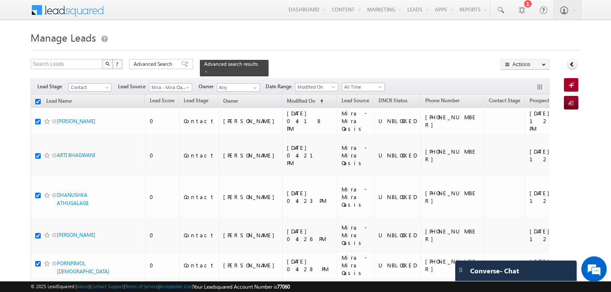
checkbox input "true"
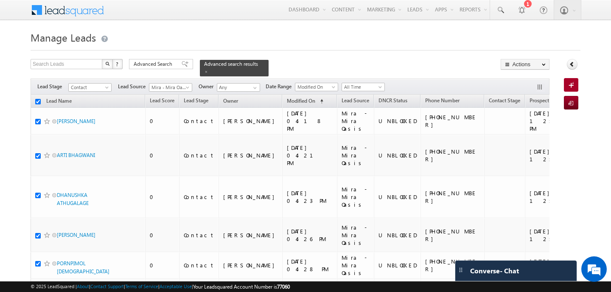
checkbox input "true"
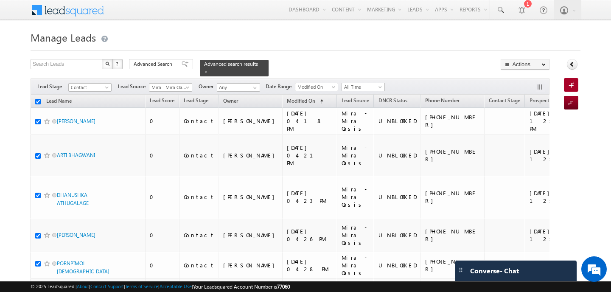
checkbox input "true"
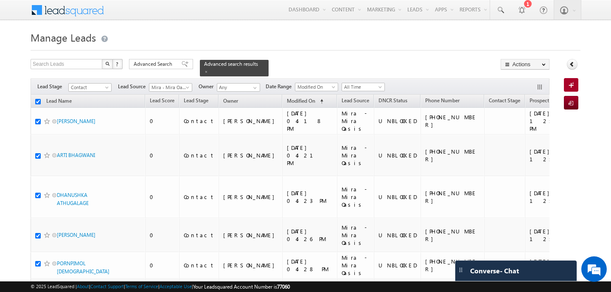
checkbox input "true"
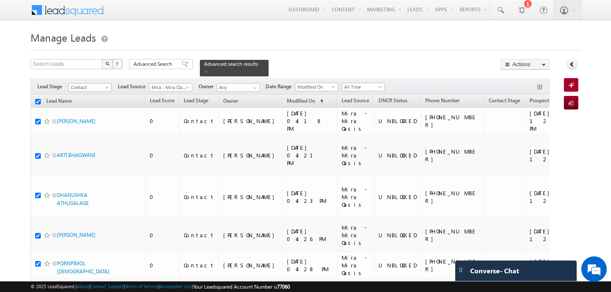
checkbox input "true"
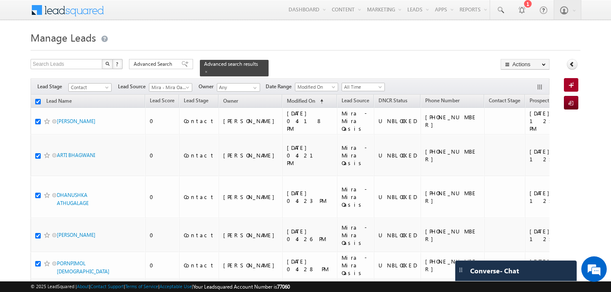
checkbox input "true"
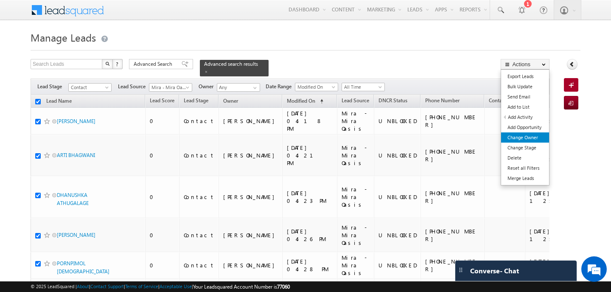
click at [520, 134] on link "Change Owner" at bounding box center [525, 137] width 48 height 10
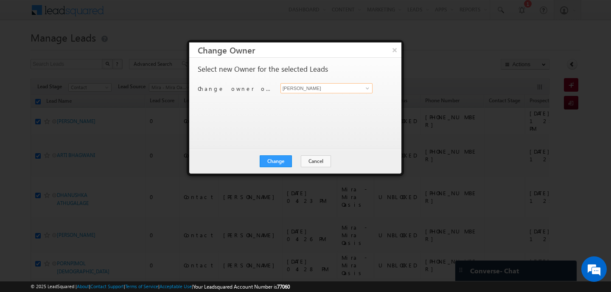
click at [306, 90] on input "[PERSON_NAME]" at bounding box center [327, 88] width 92 height 10
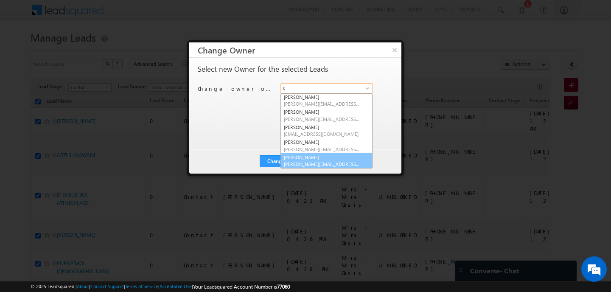
scroll to position [107, 0]
click at [311, 157] on link "Swarup Chandradas swarup.chandradas@indglobal.ae" at bounding box center [327, 160] width 92 height 16
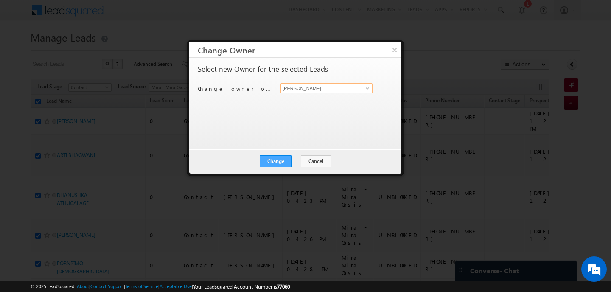
type input "[PERSON_NAME]"
click at [283, 160] on button "Change" at bounding box center [276, 161] width 32 height 12
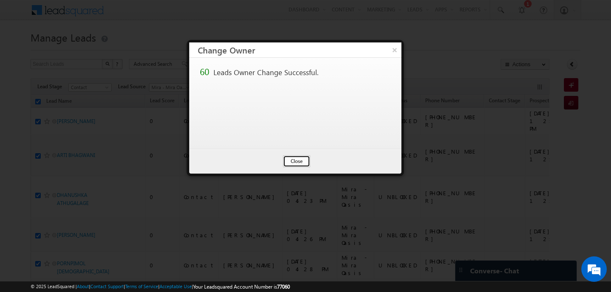
click at [295, 163] on button "Close" at bounding box center [296, 161] width 27 height 12
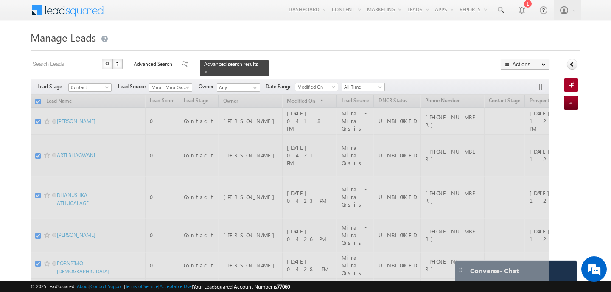
checkbox input "false"
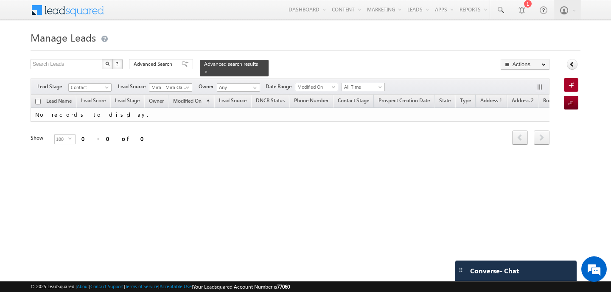
click at [183, 87] on span "Mira - Mira Oasis" at bounding box center [169, 88] width 40 height 8
click at [179, 87] on span "Mira - Mira Oasis.xlsx - Sheet1" at bounding box center [169, 88] width 40 height 8
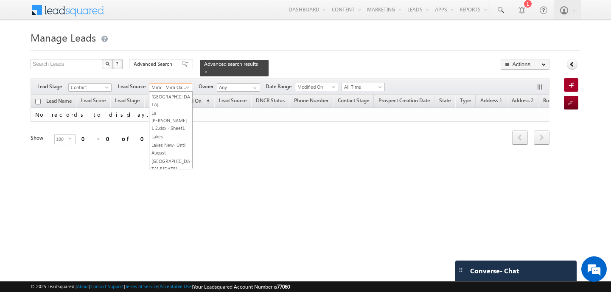
click at [180, 89] on span "Mudon" at bounding box center [169, 88] width 40 height 8
click at [183, 88] on span "Mudon 2024 SVR" at bounding box center [169, 88] width 40 height 8
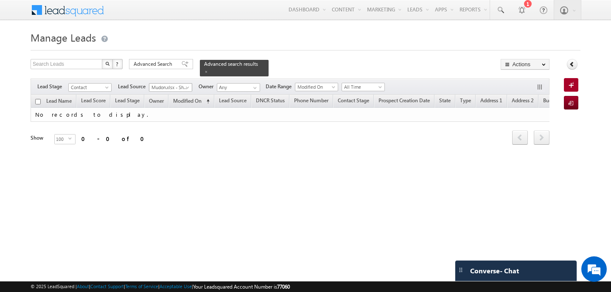
click at [183, 85] on span "Mudon.xlsx - Sheet1" at bounding box center [169, 88] width 40 height 8
click at [183, 88] on span "Murooj 2023(1).xlsx - Sheet1" at bounding box center [169, 88] width 40 height 8
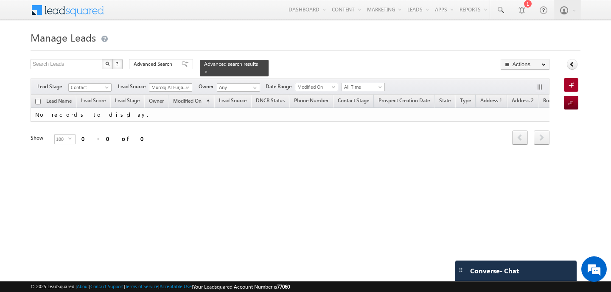
click at [185, 89] on span at bounding box center [188, 89] width 7 height 7
click at [183, 87] on span "Murooj Al Furjan. [DATE]" at bounding box center [169, 88] width 40 height 8
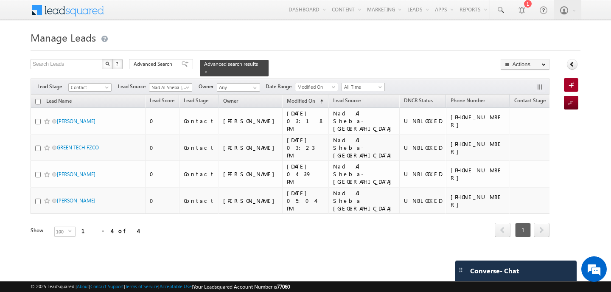
click at [182, 88] on span "Nad Al Sheba-[GEOGRAPHIC_DATA]" at bounding box center [169, 88] width 40 height 8
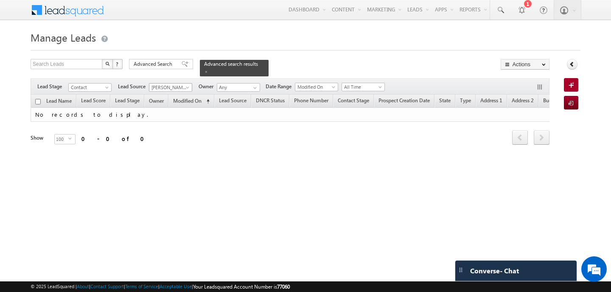
click at [183, 88] on span "[PERSON_NAME] (357).xlsx - Naseem Townhouses O" at bounding box center [169, 88] width 40 height 8
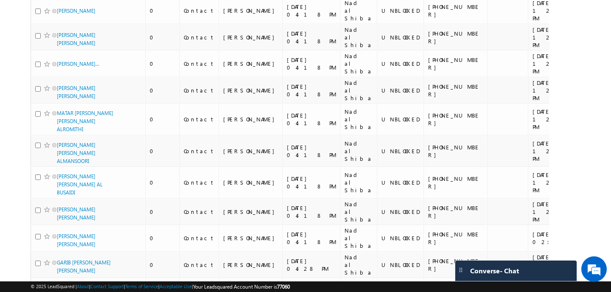
scroll to position [0, 0]
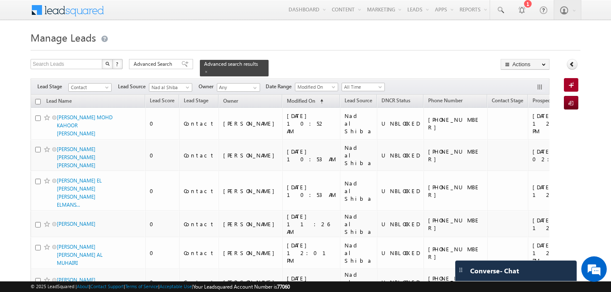
click at [314, 33] on h1 "Manage Leads" at bounding box center [306, 36] width 550 height 17
